Goal: Information Seeking & Learning: Learn about a topic

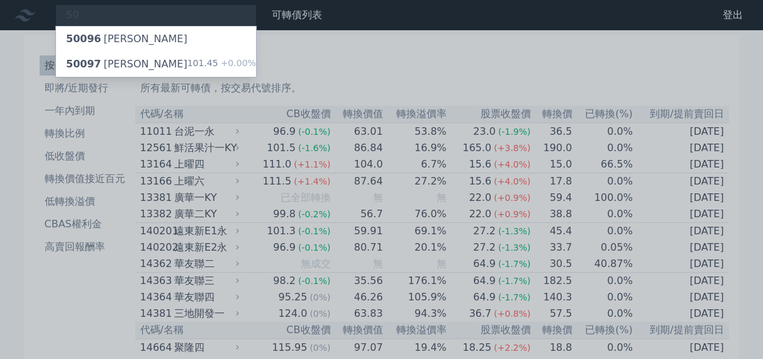
type input "5"
type input "5009"
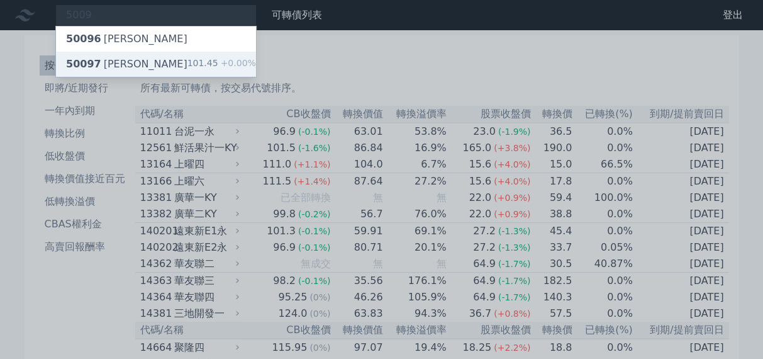
click at [208, 61] on div "101.45 +0.00%" at bounding box center [221, 64] width 69 height 15
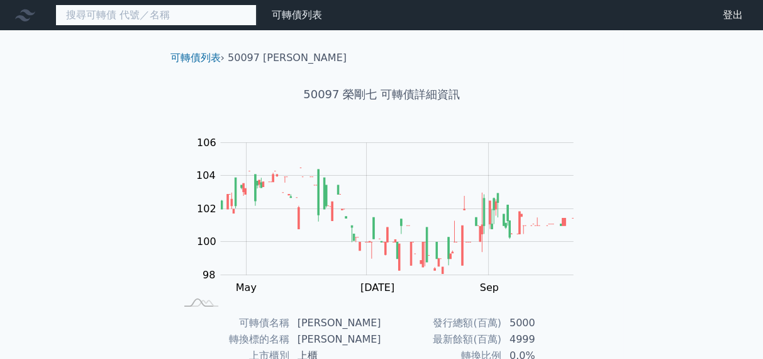
click at [197, 25] on input at bounding box center [155, 14] width 201 height 21
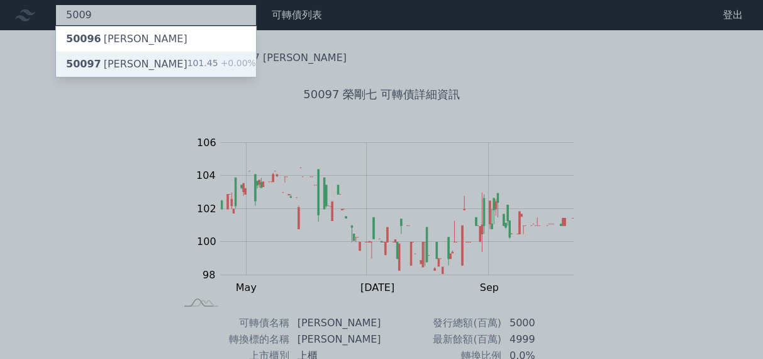
type input "5009"
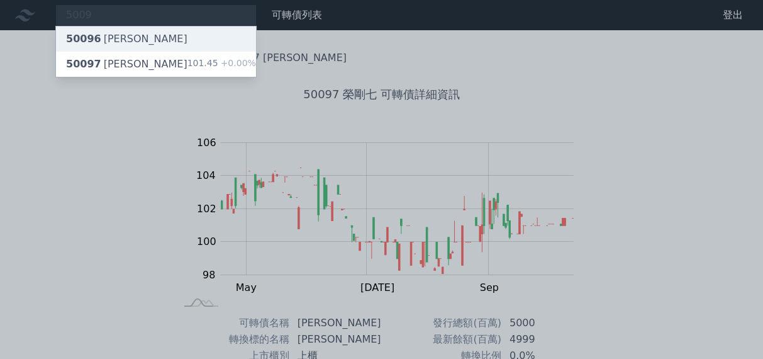
click at [159, 40] on div "50096 [PERSON_NAME]" at bounding box center [156, 38] width 200 height 25
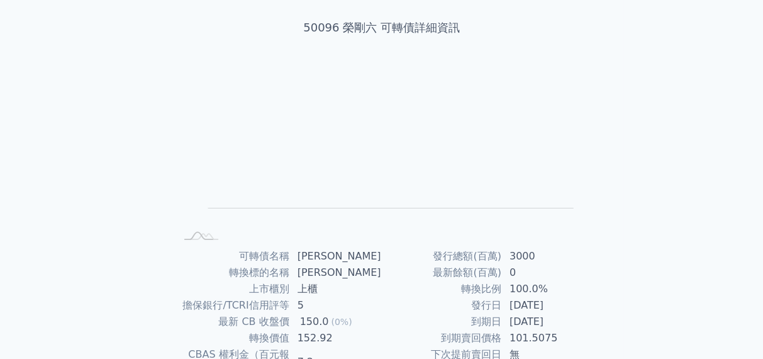
scroll to position [126, 0]
